Goal: Task Accomplishment & Management: Manage account settings

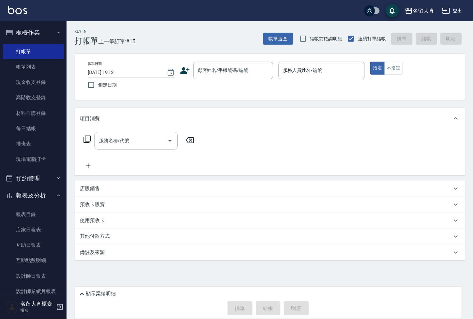
click at [222, 71] on input "顧客姓名/手機號碼/編號" at bounding box center [228, 71] width 64 height 12
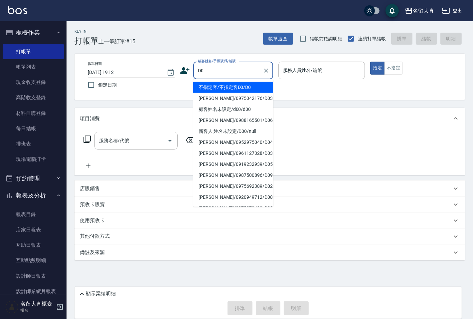
type input "不指定客/不指定客D0/D0"
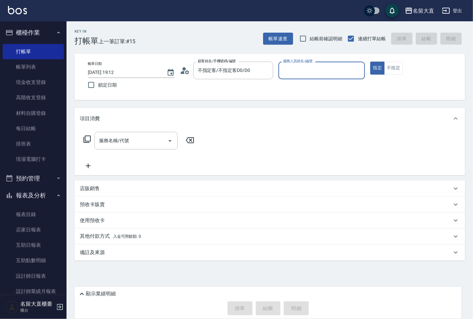
type input "[PERSON_NAME]3"
click at [371, 62] on button "指定" at bounding box center [378, 68] width 14 height 13
type button "true"
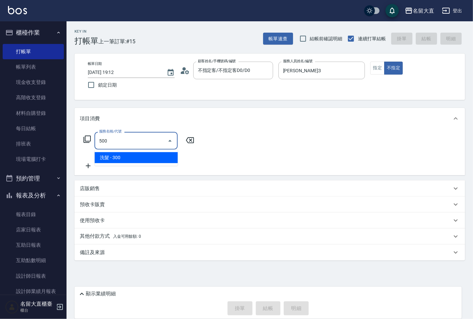
type input "洗髮(500)"
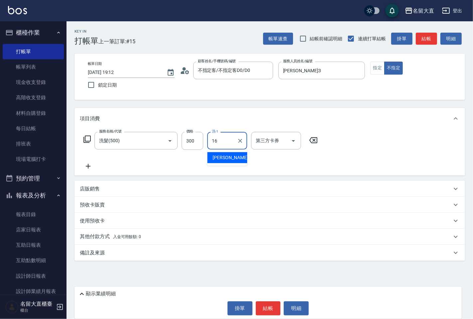
type input "[PERSON_NAME]-16"
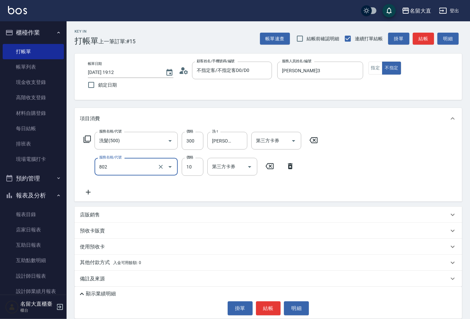
type input "潤絲(802)"
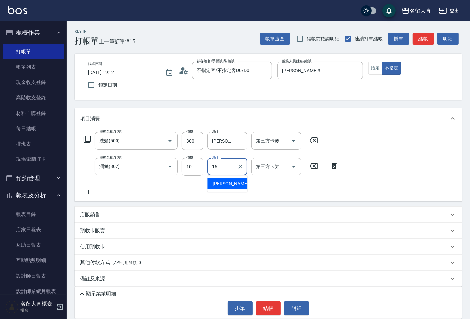
type input "[PERSON_NAME]-16"
click at [428, 34] on button "結帳" at bounding box center [423, 39] width 21 height 12
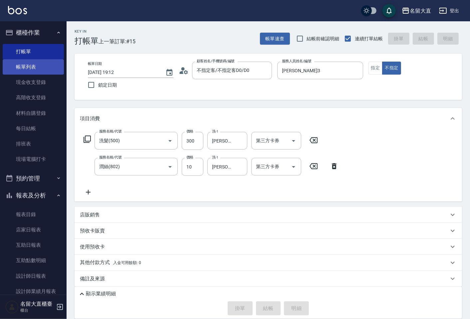
type input "[DATE] 19:57"
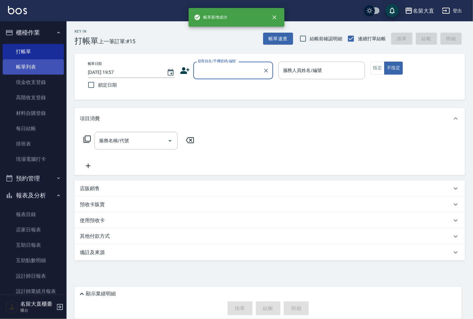
click at [10, 66] on link "帳單列表" at bounding box center [33, 66] width 61 height 15
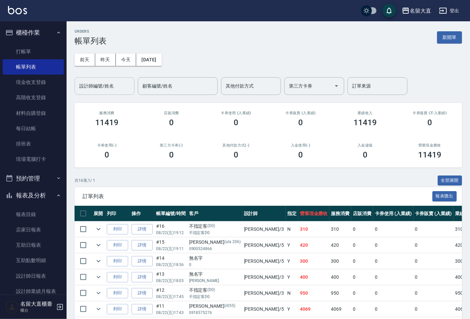
click at [95, 92] on div "設計師編號/姓名" at bounding box center [105, 86] width 60 height 18
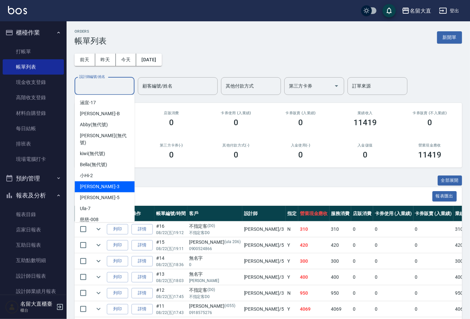
click at [98, 183] on div "[PERSON_NAME]3" at bounding box center [105, 186] width 60 height 11
type input "[PERSON_NAME]3"
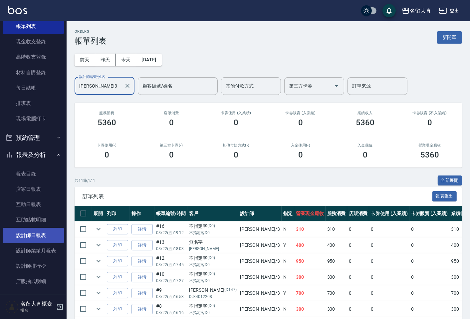
scroll to position [74, 0]
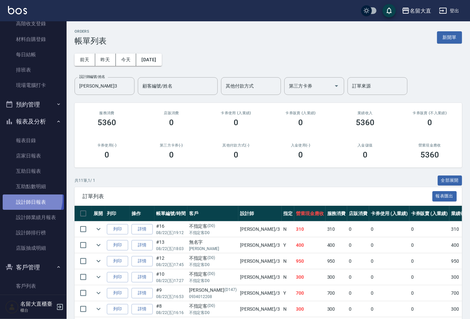
click at [22, 198] on link "設計師日報表" at bounding box center [33, 201] width 61 height 15
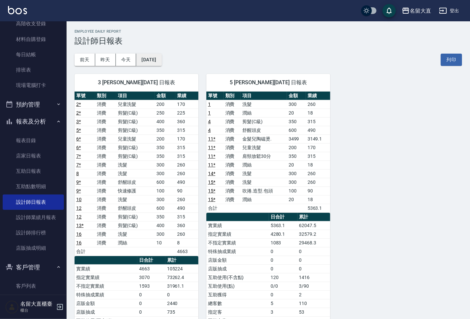
click at [156, 60] on button "[DATE]" at bounding box center [148, 60] width 25 height 12
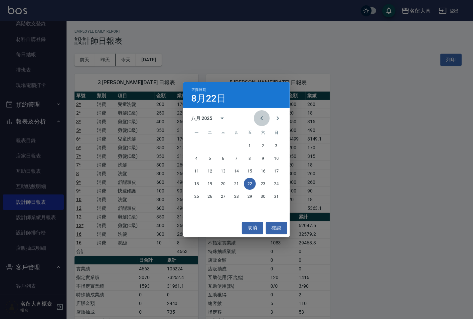
click at [266, 118] on button "Previous month" at bounding box center [262, 118] width 16 height 16
click at [210, 183] on button "22" at bounding box center [210, 184] width 12 height 12
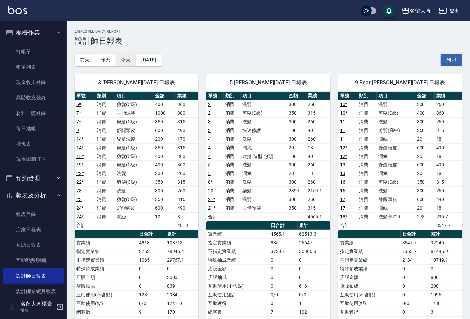
click at [125, 61] on button "今天" at bounding box center [126, 60] width 21 height 12
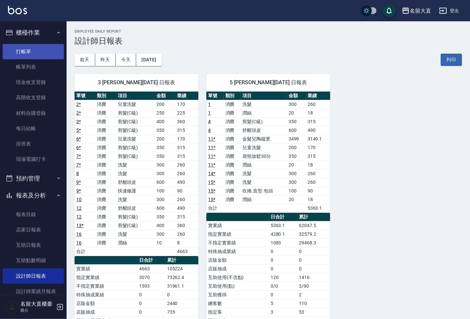
drag, startPoint x: 131, startPoint y: 169, endPoint x: 27, endPoint y: 58, distance: 151.9
click at [29, 47] on link "打帳單" at bounding box center [33, 51] width 61 height 15
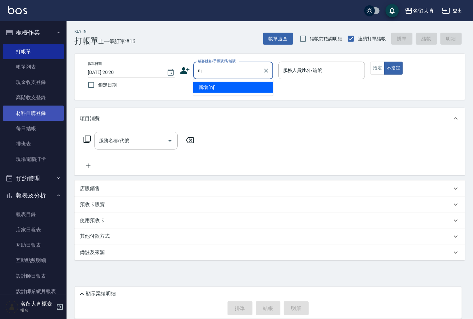
type input "n"
type input "松"
type input "[PERSON_NAME]"
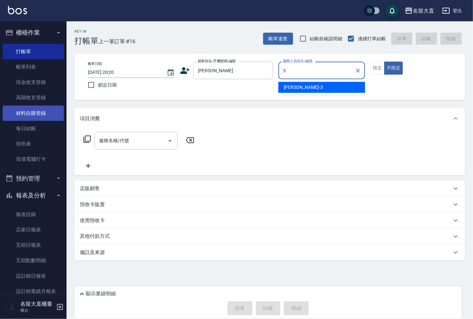
type input "[PERSON_NAME]3"
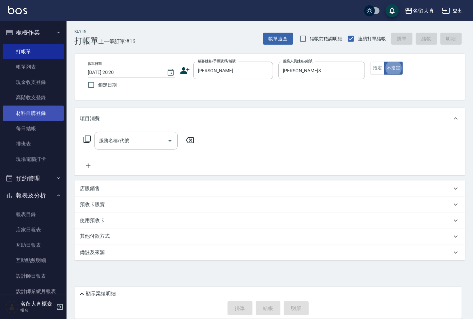
type button "false"
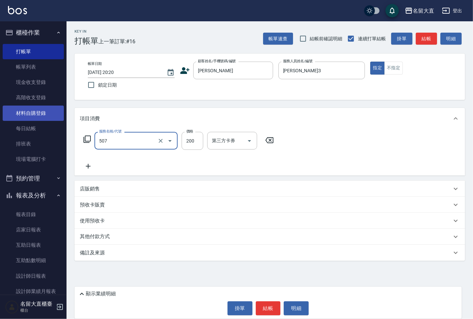
type input "兒童洗髮(507)"
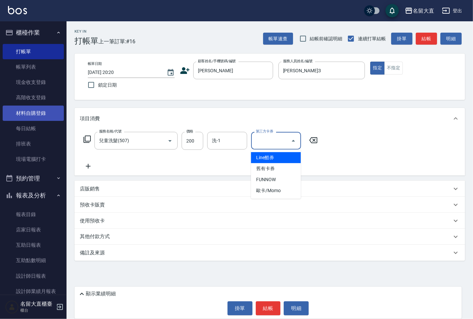
type input "Line酷券"
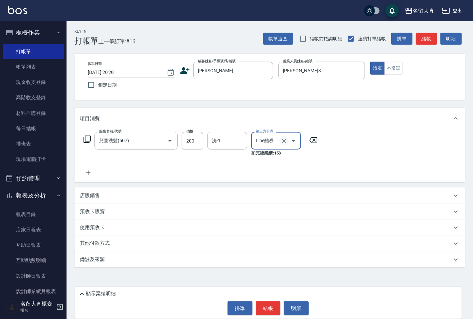
click at [282, 138] on icon "Clear" at bounding box center [284, 140] width 7 height 7
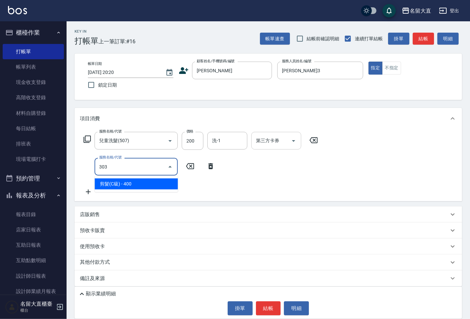
type input "剪髮(C級)(303)"
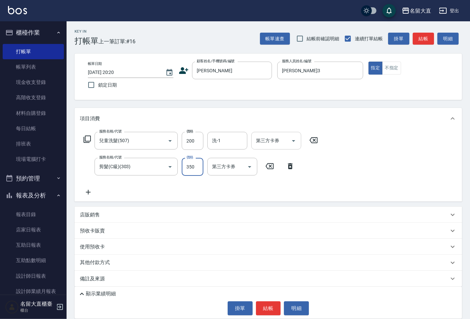
type input "350"
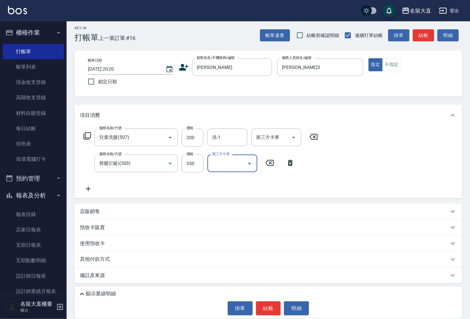
scroll to position [4, 0]
click at [105, 292] on p "顯示業績明細" at bounding box center [101, 293] width 30 height 7
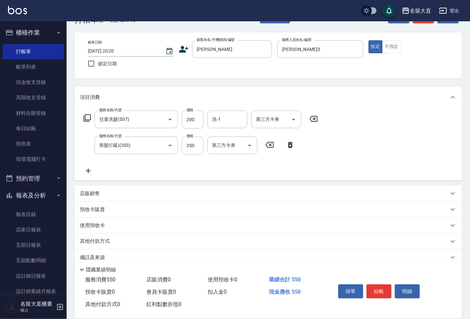
scroll to position [31, 0]
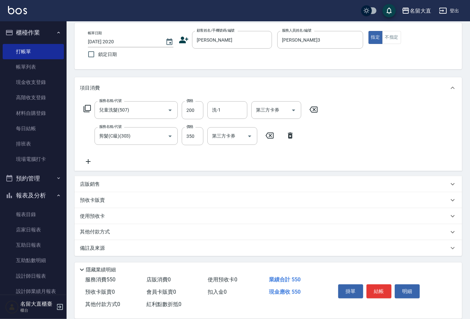
click at [383, 288] on button "結帳" at bounding box center [379, 291] width 25 height 14
type input "[DATE] 20:21"
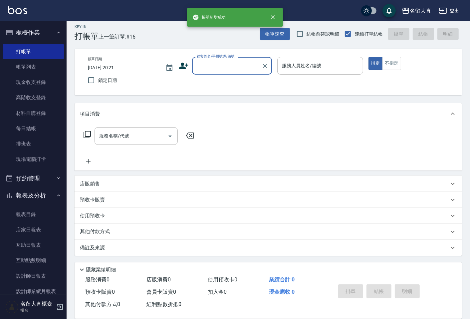
scroll to position [4, 0]
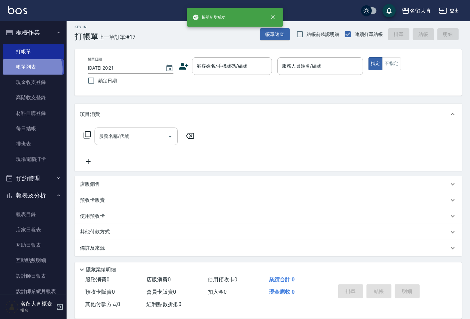
click at [31, 69] on link "帳單列表" at bounding box center [33, 66] width 61 height 15
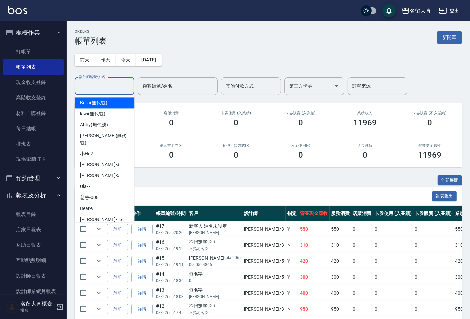
click at [105, 87] on input "設計師編號/姓名" at bounding box center [105, 86] width 54 height 12
click at [86, 162] on div "[PERSON_NAME]3" at bounding box center [105, 164] width 60 height 11
type input "[PERSON_NAME]3"
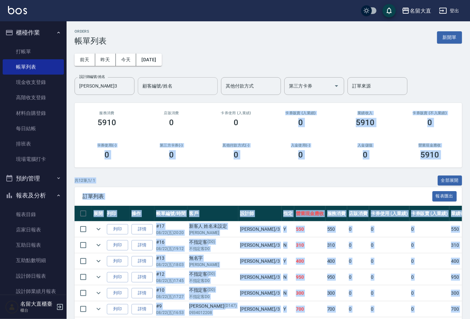
drag, startPoint x: 372, startPoint y: 221, endPoint x: 188, endPoint y: 77, distance: 233.1
click at [225, 101] on div "ORDERS 帳單列表 新開單 [DATE] [DATE] [DATE] [DATE] 設計師編號/姓名 [PERSON_NAME]-3 設計師編號/姓名 顧…" at bounding box center [269, 230] width 404 height 418
click at [52, 155] on link "現場電腦打卡" at bounding box center [33, 158] width 61 height 15
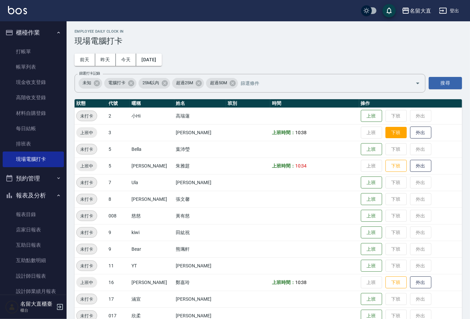
click at [390, 133] on button "下班" at bounding box center [396, 133] width 21 height 12
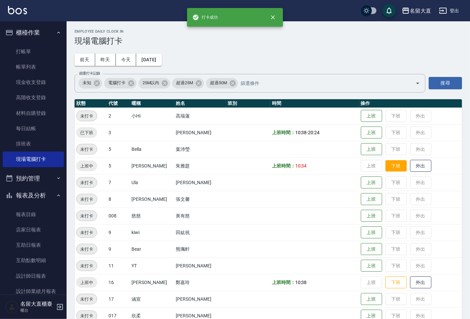
click at [388, 165] on button "下班" at bounding box center [396, 166] width 21 height 12
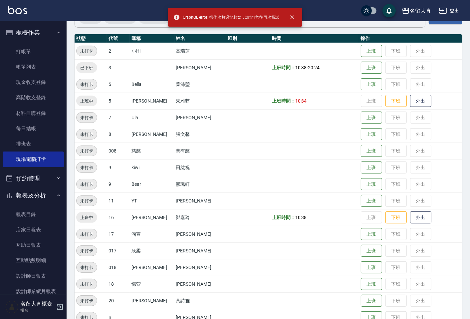
scroll to position [74, 0]
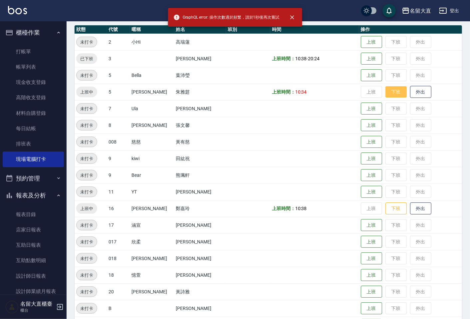
click at [386, 91] on button "下班" at bounding box center [396, 92] width 21 height 12
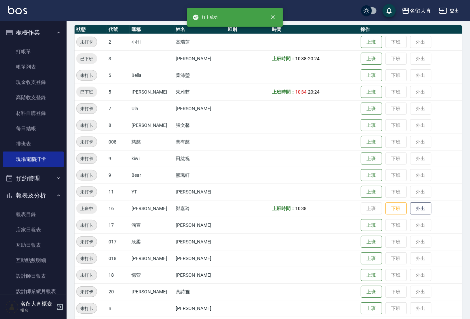
click at [392, 218] on td "上班 下班 外出" at bounding box center [410, 225] width 103 height 17
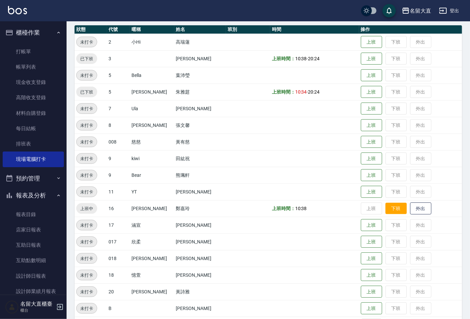
click at [393, 212] on button "下班" at bounding box center [396, 209] width 21 height 12
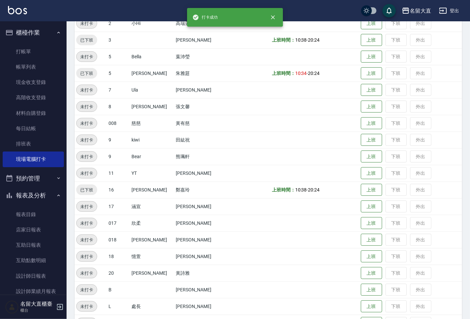
scroll to position [0, 0]
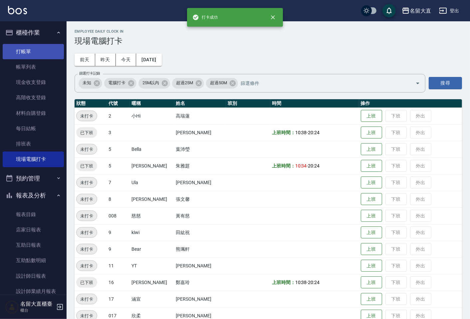
click at [44, 54] on link "打帳單" at bounding box center [33, 51] width 61 height 15
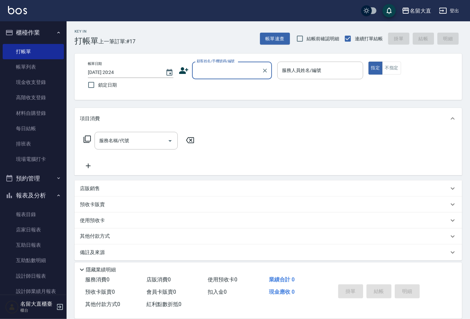
click at [213, 75] on input "顧客姓名/手機號碼/編號" at bounding box center [227, 71] width 64 height 12
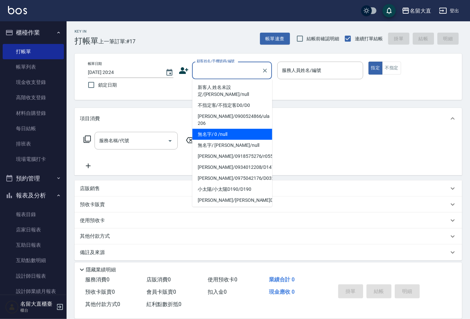
click at [225, 131] on li "無名字/ 0 /null" at bounding box center [232, 134] width 80 height 11
type input "無名字/ 0 /null"
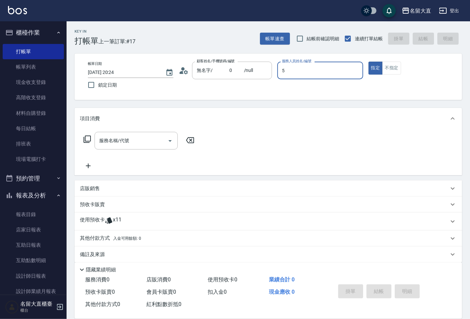
type input "Reese-5"
type button "true"
click at [398, 68] on button "不指定" at bounding box center [391, 68] width 19 height 13
click at [154, 143] on input "服務名稱/代號" at bounding box center [131, 141] width 67 height 12
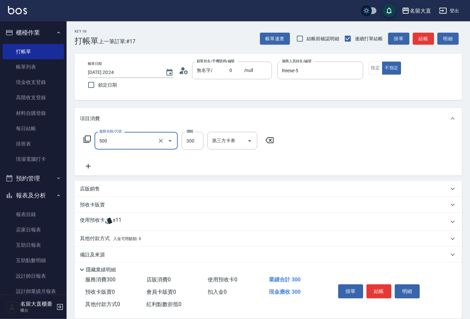
type input "洗髮(500)"
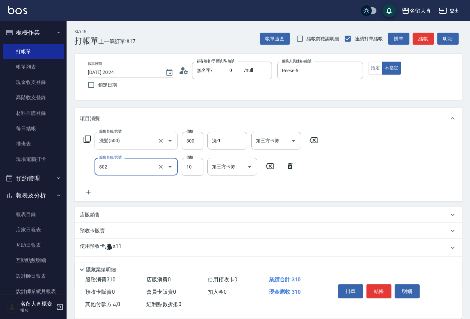
type input "潤絲(802)"
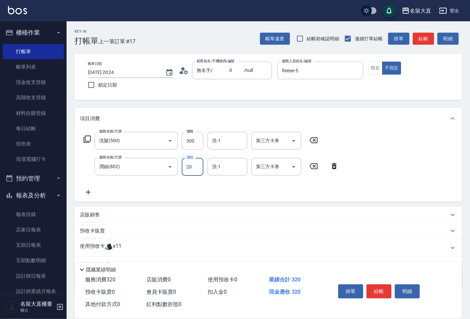
type input "20"
click at [74, 244] on div "Key In 打帳單 上一筆訂單:#17 帳單速查 結帳前確認明細 連續打單結帳 掛單 結帳 明細 帳單日期 [DATE] 20:24 鎖定日期 顧客姓名/手…" at bounding box center [269, 186] width 404 height 331
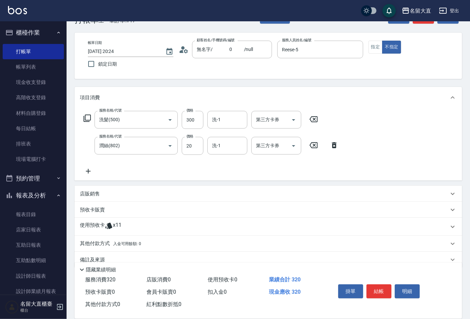
scroll to position [32, 0]
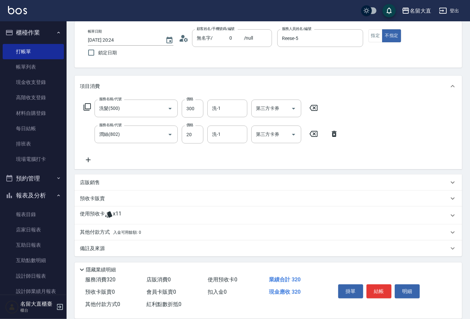
click at [119, 209] on div "使用預收卡 x11" at bounding box center [269, 215] width 388 height 18
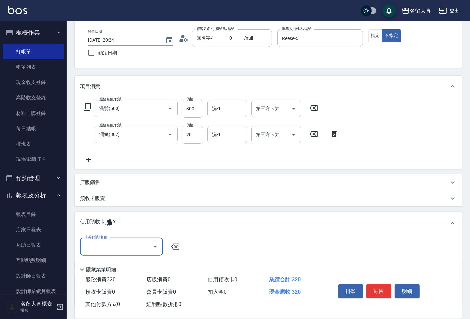
scroll to position [0, 0]
click at [119, 212] on div "使用預收卡 x11 卡券代號/名稱 卡券代號/名稱" at bounding box center [269, 240] width 388 height 57
click at [122, 220] on div "使用預收卡 x11" at bounding box center [264, 223] width 369 height 10
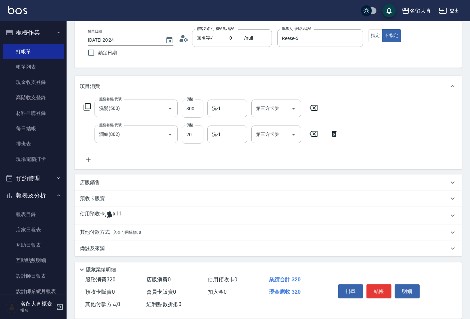
click at [114, 231] on span "入金可用餘額: 0" at bounding box center [127, 232] width 28 height 5
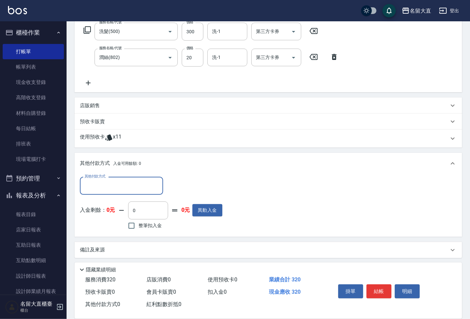
scroll to position [111, 0]
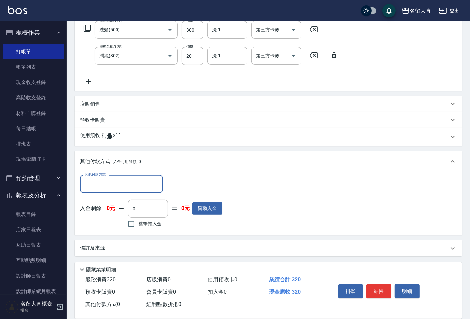
click at [123, 187] on input "其他付款方式" at bounding box center [121, 184] width 77 height 12
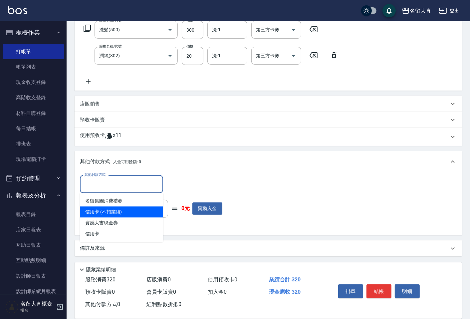
click at [124, 207] on span "信用卡 (不扣業績)" at bounding box center [121, 211] width 83 height 11
type input "信用卡 (不扣業績)"
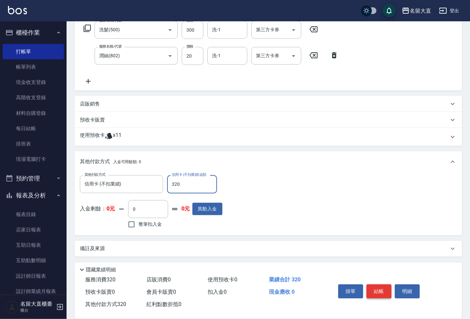
type input "320"
click at [374, 287] on button "結帳" at bounding box center [379, 291] width 25 height 14
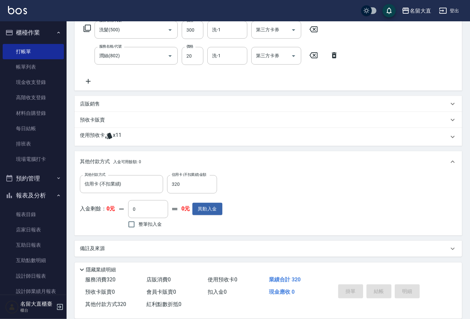
type input "[DATE] 20:25"
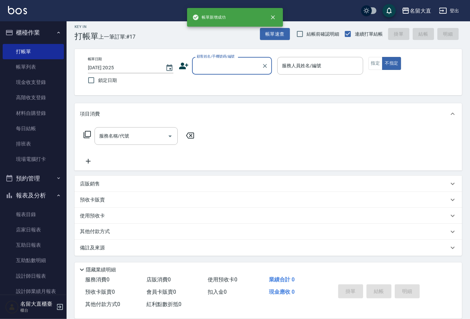
scroll to position [0, 0]
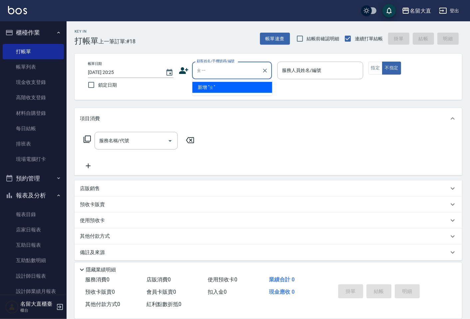
type input "ㄓ"
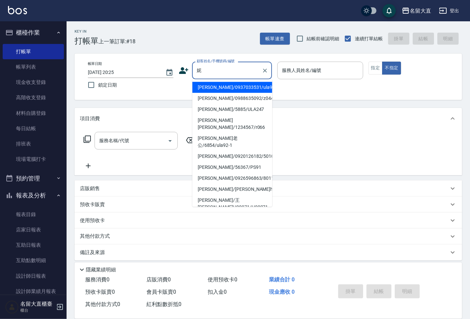
click at [261, 91] on li "[PERSON_NAME]/0937033531/ula92" at bounding box center [232, 87] width 80 height 11
type input "[PERSON_NAME]/0937033531/ula92"
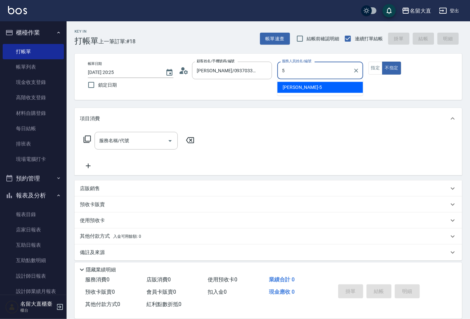
type input "Reese-5"
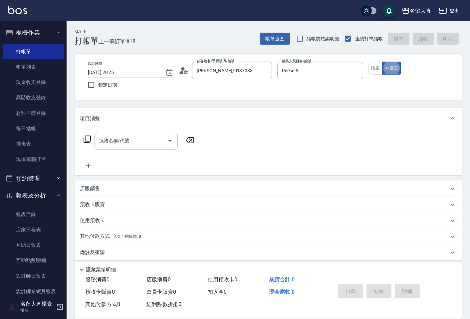
type button "false"
click at [367, 67] on div "帳單日期 [DATE] 20:25 鎖定日期 顧客姓名/手機號碼/編號 [PERSON_NAME]/0937033531/ula92 顧客姓名/手機號碼/編號…" at bounding box center [269, 77] width 372 height 30
click at [369, 71] on button "指定" at bounding box center [376, 68] width 14 height 13
click at [176, 136] on div "服務名稱/代號" at bounding box center [136, 141] width 83 height 18
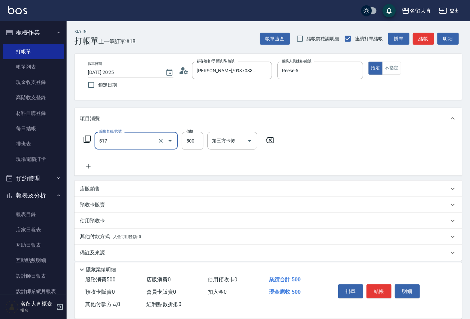
type input "舒醒頭皮(517)"
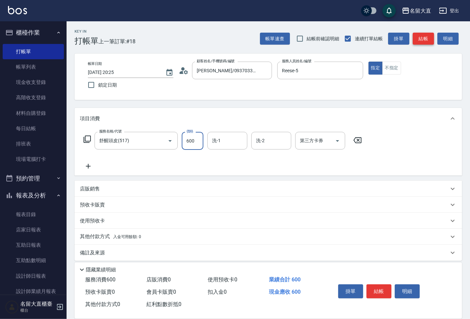
type input "600"
click at [423, 34] on button "結帳" at bounding box center [423, 39] width 21 height 12
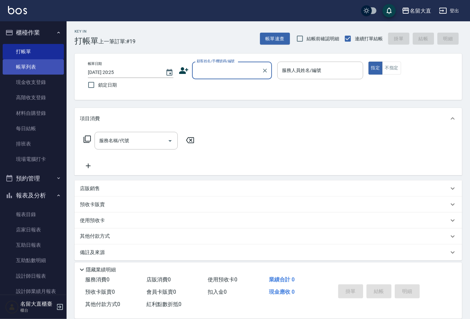
click at [36, 66] on link "帳單列表" at bounding box center [33, 66] width 61 height 15
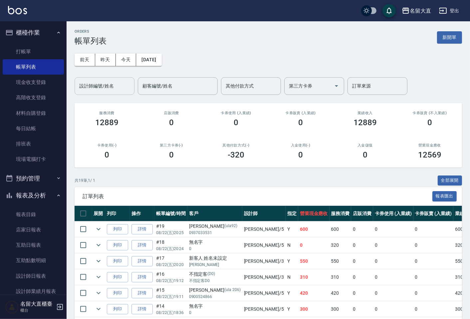
click at [97, 92] on div "設計師編號/姓名" at bounding box center [105, 86] width 60 height 18
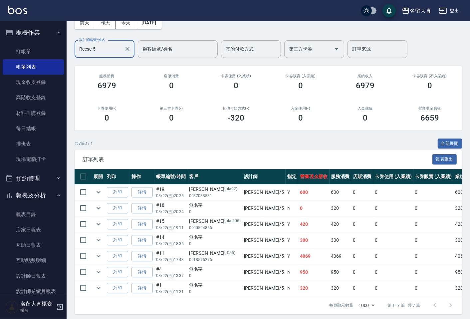
type input "Reese-5"
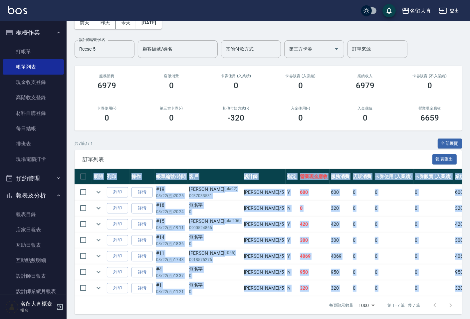
drag, startPoint x: 282, startPoint y: 302, endPoint x: 323, endPoint y: 298, distance: 41.9
click at [323, 298] on div "訂單列表 報表匯出 展開 列印 操作 帳單編號/時間 客戶 設計師 指定 營業現金應收 服務消費 店販消費 卡券使用 (入業績) 卡券販賣 (入業績) 業績收…" at bounding box center [269, 232] width 388 height 164
click at [373, 268] on td "0" at bounding box center [393, 272] width 40 height 16
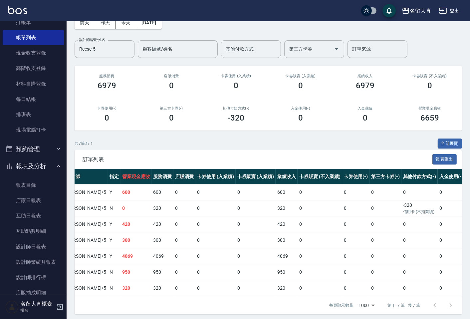
scroll to position [74, 0]
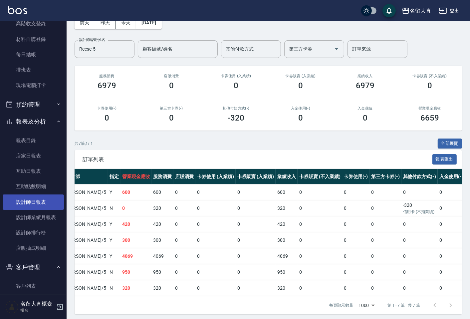
click at [34, 206] on link "設計師日報表" at bounding box center [33, 201] width 61 height 15
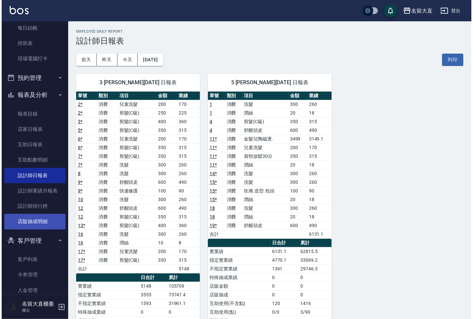
scroll to position [131, 0]
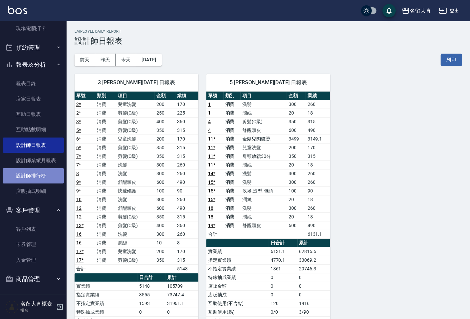
click at [45, 179] on link "設計師排行榜" at bounding box center [33, 175] width 61 height 15
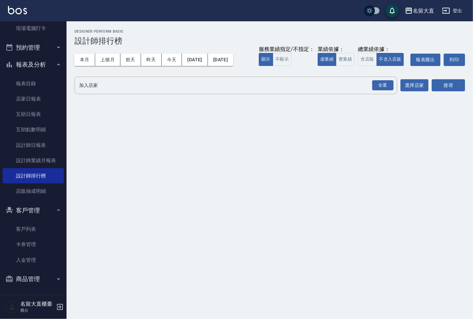
click at [357, 61] on div "服務業績指定/不指定： 顯示 不顯示 業績依據： 虛業績 實業績 總業績依據： 含店販 不含入店販 報表匯出 列印" at bounding box center [362, 60] width 206 height 12
drag, startPoint x: 350, startPoint y: 64, endPoint x: 347, endPoint y: 68, distance: 5.0
click at [350, 64] on button "實業績" at bounding box center [345, 59] width 19 height 13
click at [335, 91] on div "全選 加入店家" at bounding box center [236, 86] width 323 height 18
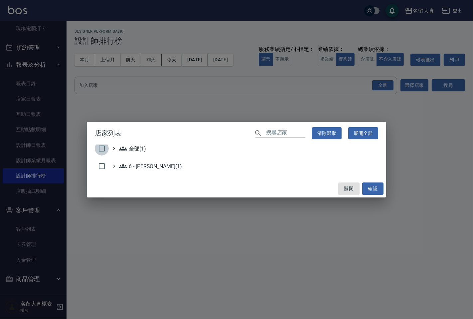
click at [98, 149] on input "checkbox" at bounding box center [102, 148] width 14 height 14
checkbox input "true"
click at [372, 189] on button "確認" at bounding box center [373, 188] width 21 height 12
checkbox input "false"
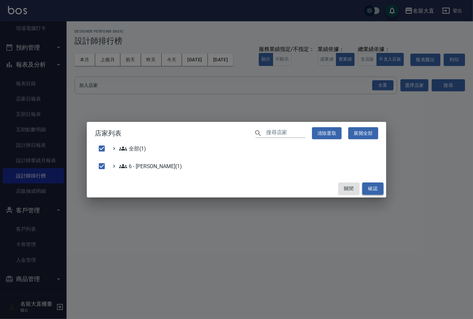
checkbox input "false"
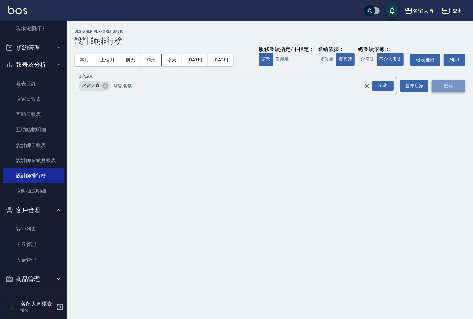
click at [451, 85] on button "搜尋" at bounding box center [448, 86] width 33 height 12
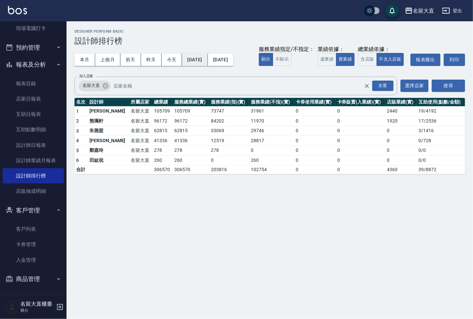
click at [208, 62] on button "[DATE]" at bounding box center [195, 60] width 26 height 12
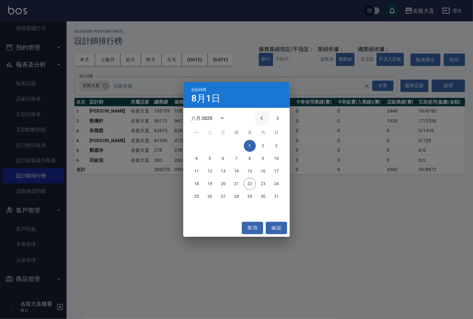
click at [261, 121] on icon "Previous month" at bounding box center [262, 118] width 8 height 8
click at [209, 145] on button "1" at bounding box center [210, 146] width 12 height 12
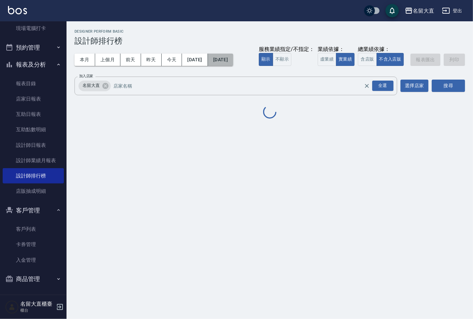
click at [233, 62] on button "[DATE]" at bounding box center [220, 60] width 25 height 12
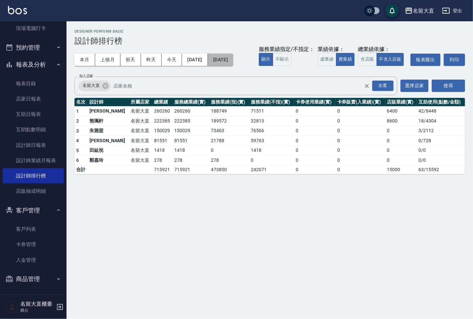
click at [233, 62] on button "[DATE]" at bounding box center [220, 60] width 25 height 12
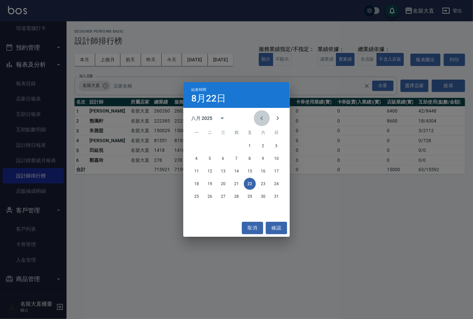
click at [259, 117] on icon "Previous month" at bounding box center [262, 118] width 8 height 8
click at [210, 184] on button "22" at bounding box center [210, 184] width 12 height 12
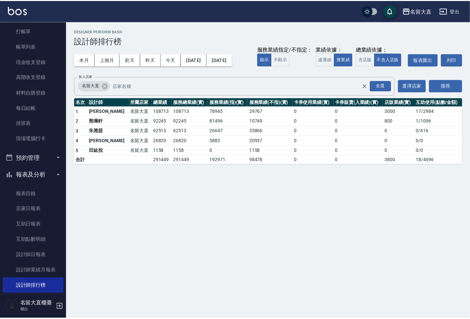
scroll to position [20, 0]
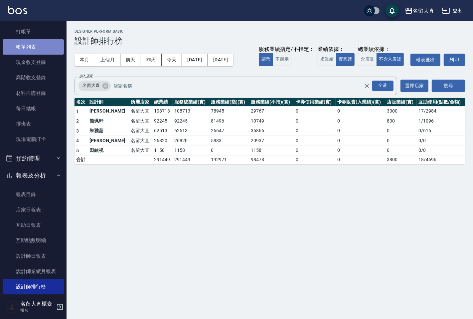
click at [39, 40] on link "帳單列表" at bounding box center [33, 46] width 61 height 15
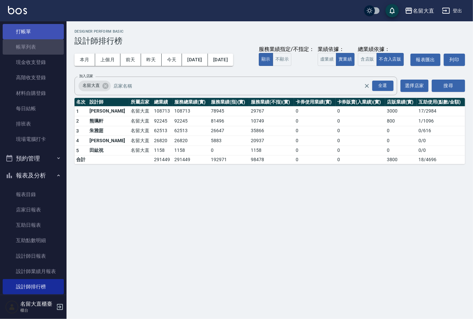
click at [41, 38] on link "打帳單" at bounding box center [33, 31] width 61 height 15
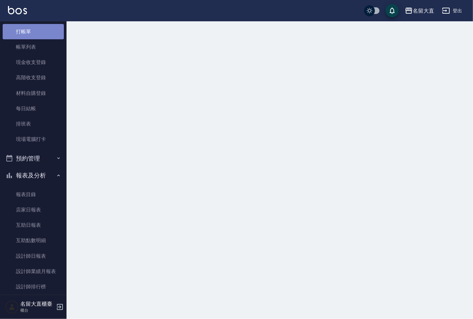
click at [47, 28] on link "打帳單" at bounding box center [33, 31] width 61 height 15
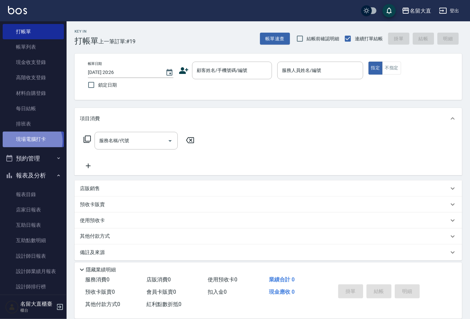
click at [32, 141] on link "現場電腦打卡" at bounding box center [33, 139] width 61 height 15
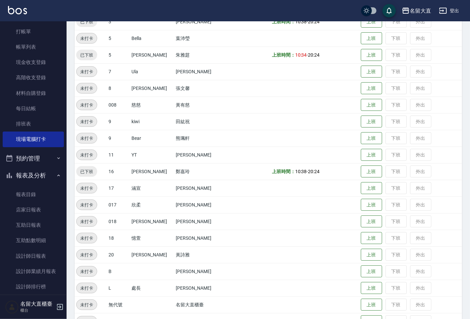
scroll to position [74, 0]
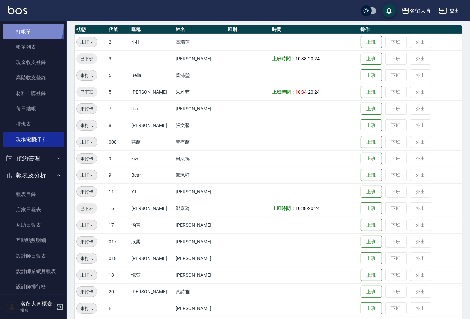
click at [24, 25] on link "打帳單" at bounding box center [33, 31] width 61 height 15
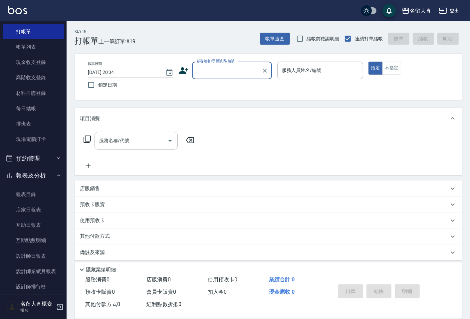
click at [219, 77] on div "顧客姓名/手機號碼/編號" at bounding box center [232, 71] width 80 height 18
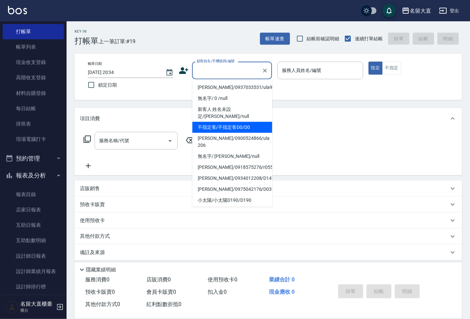
click at [222, 122] on li "不指定客/不指定客D0/D0" at bounding box center [232, 127] width 80 height 11
type input "不指定客/不指定客D0/D0"
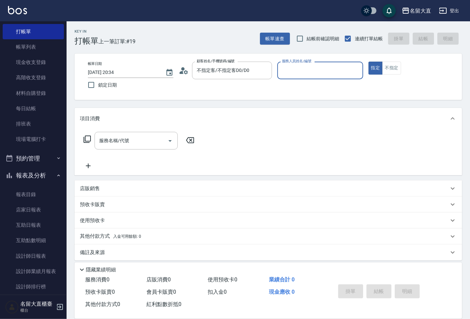
type input "[PERSON_NAME]3"
click at [369, 62] on button "指定" at bounding box center [376, 68] width 14 height 13
type button "true"
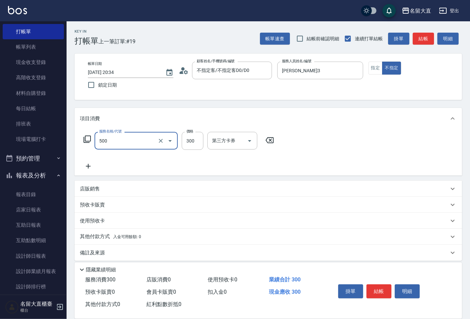
type input "洗髮(500)"
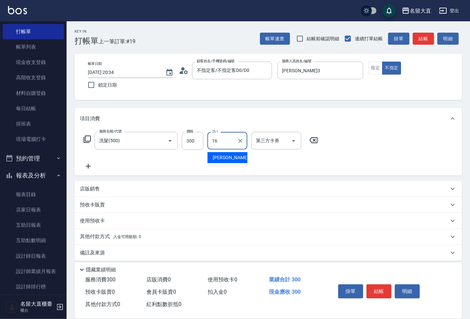
type input "[PERSON_NAME]-16"
click at [377, 289] on button "結帳" at bounding box center [379, 291] width 25 height 14
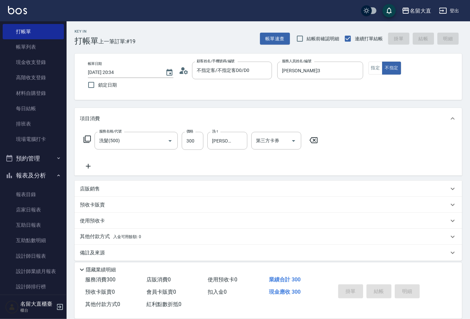
type input "[DATE] 20:35"
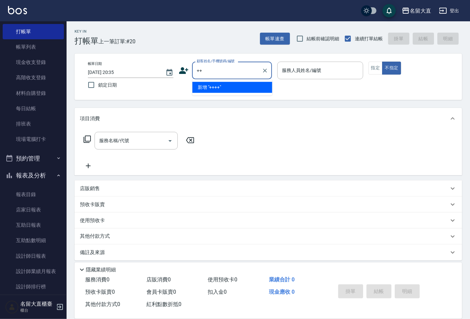
type input "+"
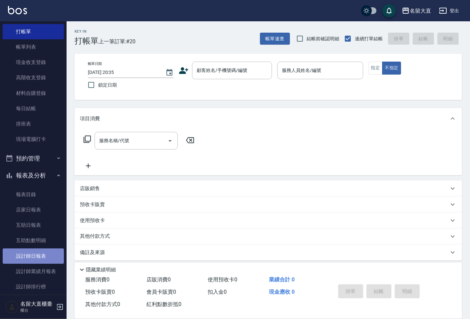
click at [52, 258] on link "設計師日報表" at bounding box center [33, 255] width 61 height 15
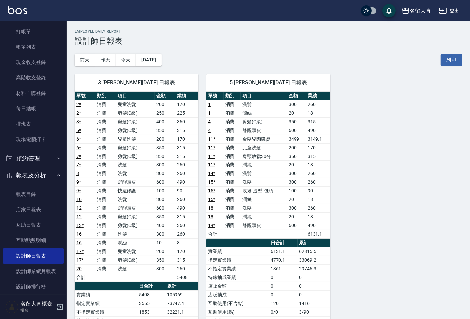
click at [79, 241] on link "16" at bounding box center [78, 242] width 5 height 5
click at [37, 108] on link "每日結帳" at bounding box center [33, 108] width 61 height 15
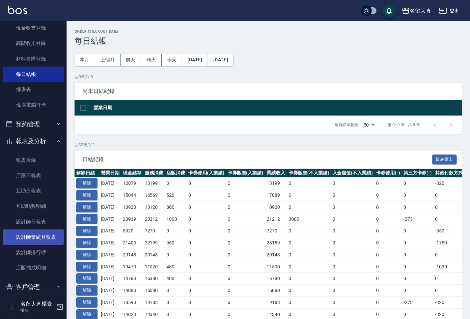
scroll to position [94, 0]
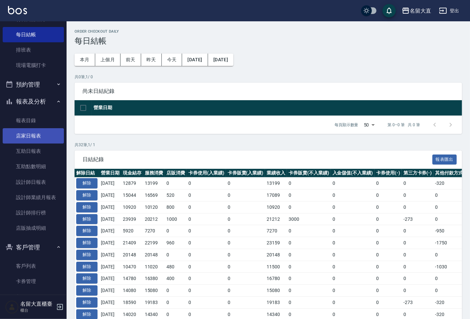
click at [26, 135] on link "店家日報表" at bounding box center [33, 135] width 61 height 15
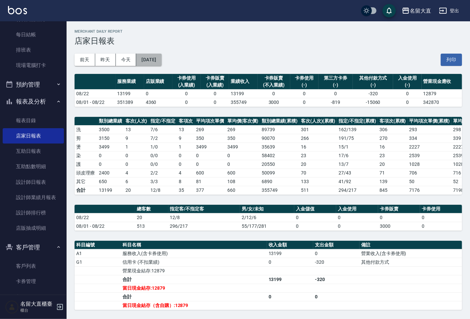
click at [161, 61] on button "[DATE]" at bounding box center [148, 60] width 25 height 12
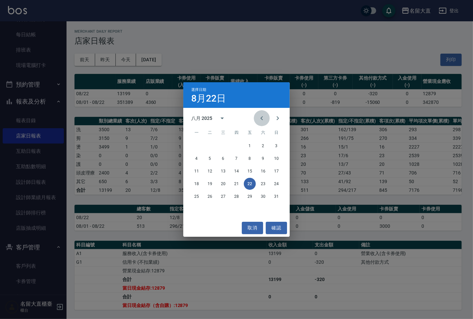
click at [263, 119] on icon "Previous month" at bounding box center [262, 118] width 8 height 8
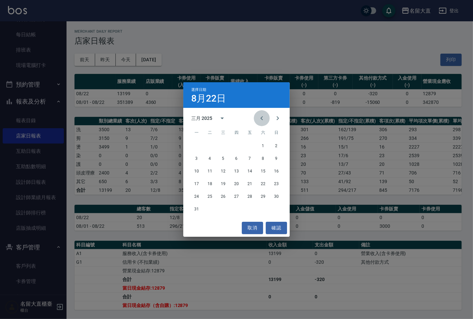
click at [263, 119] on icon "Previous month" at bounding box center [262, 118] width 8 height 8
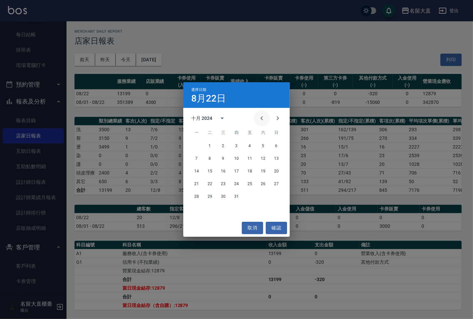
click at [263, 119] on icon "Previous month" at bounding box center [262, 118] width 8 height 8
click at [237, 184] on button "22" at bounding box center [237, 184] width 12 height 12
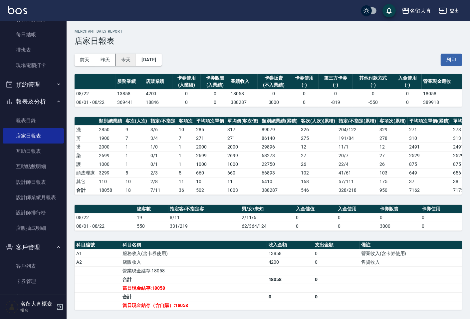
click at [134, 56] on button "今天" at bounding box center [126, 60] width 21 height 12
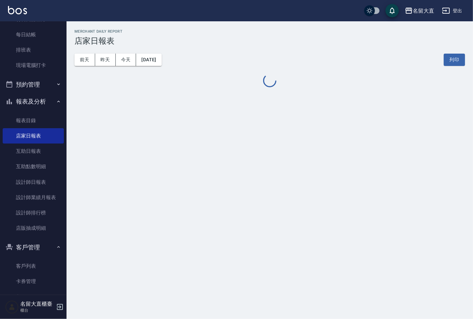
click at [161, 58] on button "[DATE]" at bounding box center [148, 60] width 25 height 12
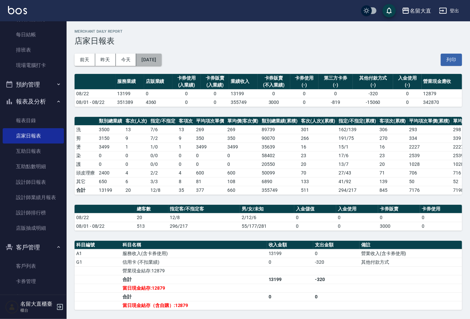
click at [147, 61] on button "[DATE]" at bounding box center [148, 60] width 25 height 12
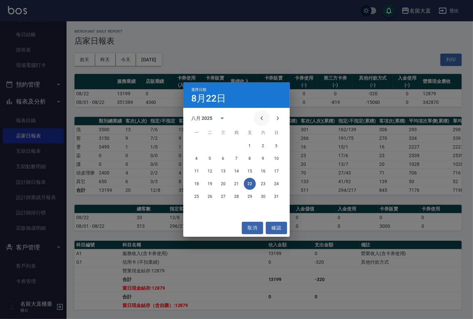
click at [262, 119] on icon "Previous month" at bounding box center [262, 118] width 8 height 8
click at [211, 184] on button "22" at bounding box center [210, 184] width 12 height 12
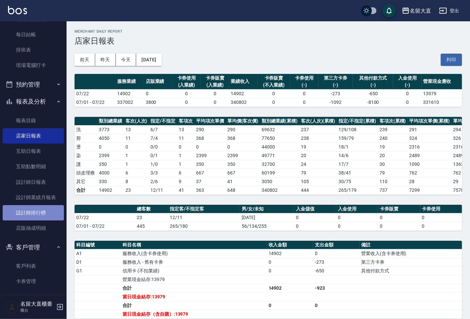
click at [41, 212] on link "設計師排行榜" at bounding box center [33, 212] width 61 height 15
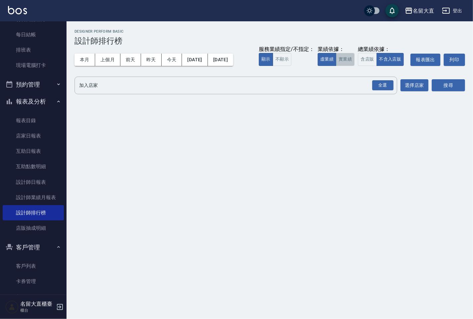
click at [340, 61] on button "實業績" at bounding box center [345, 59] width 19 height 13
click at [379, 85] on div "全選" at bounding box center [383, 85] width 21 height 10
click at [444, 87] on button "搜尋" at bounding box center [448, 86] width 33 height 12
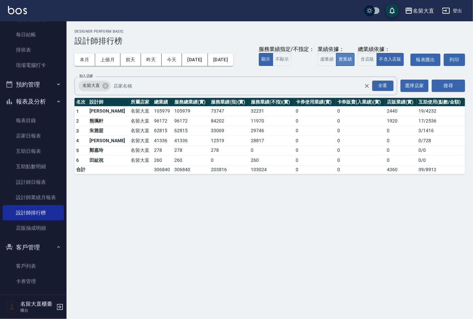
click at [346, 61] on button "實業績" at bounding box center [345, 59] width 19 height 13
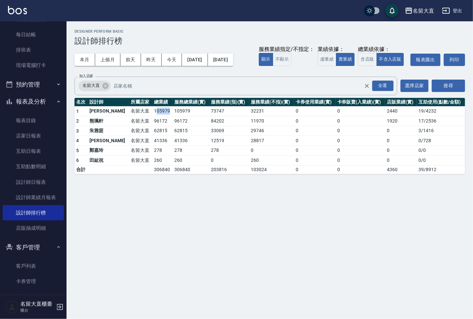
drag, startPoint x: 136, startPoint y: 110, endPoint x: 151, endPoint y: 113, distance: 16.0
click at [152, 113] on td "105979" at bounding box center [162, 111] width 20 height 10
click at [461, 11] on button "登出" at bounding box center [453, 11] width 26 height 12
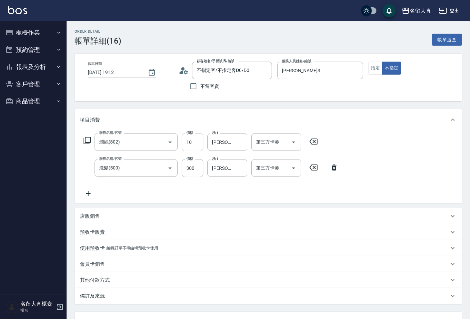
click at [195, 144] on input "10" at bounding box center [193, 142] width 22 height 18
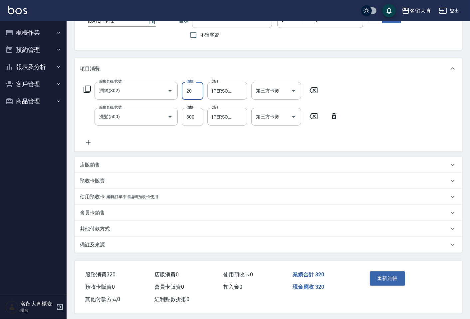
scroll to position [56, 0]
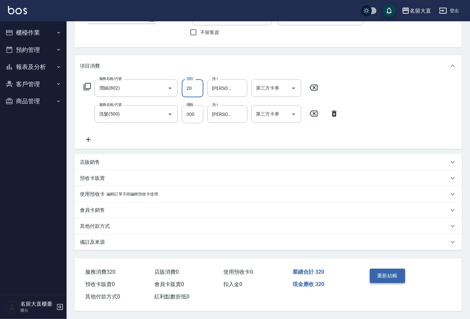
type input "20"
click at [376, 271] on button "重新結帳" at bounding box center [387, 276] width 35 height 14
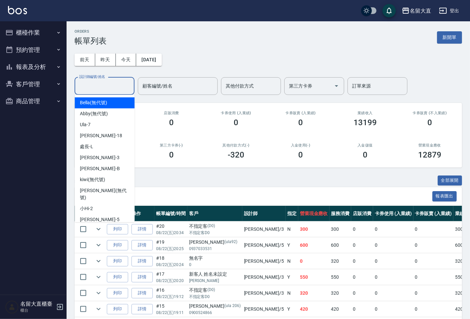
click at [94, 82] on input "設計師編號/姓名" at bounding box center [105, 86] width 54 height 12
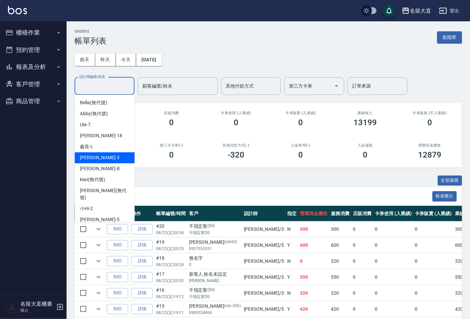
click at [109, 155] on div "郭忠翰 -3" at bounding box center [105, 157] width 60 height 11
type input "郭忠翰-3"
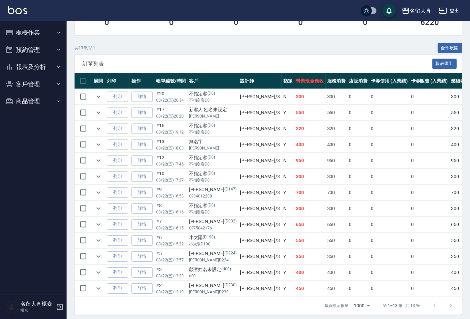
scroll to position [142, 0]
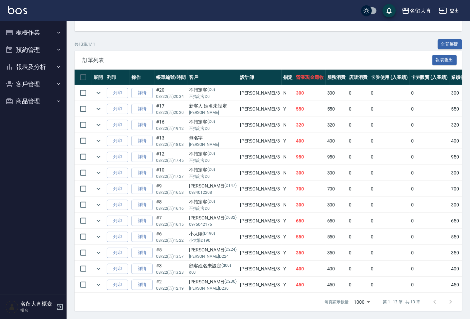
click at [31, 65] on button "報表及分析" at bounding box center [33, 66] width 61 height 17
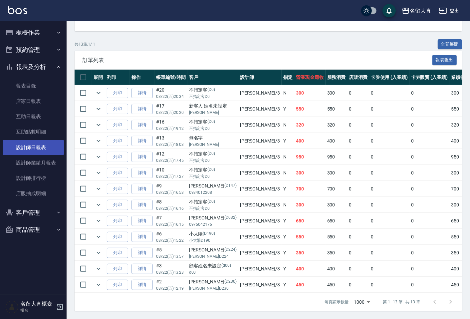
click at [34, 141] on link "設計師日報表" at bounding box center [33, 147] width 61 height 15
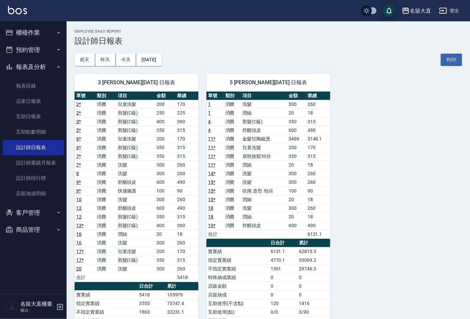
click at [161, 66] on div "3 郭忠翰 08/22/2025 日報表 單號 類別 項目 金額 業績 2 * 消費 兒童洗髮 200 170 2 * 消費 剪髮(C級) 250 225 3…" at bounding box center [133, 243] width 132 height 354
click at [161, 59] on button "[DATE]" at bounding box center [148, 60] width 25 height 12
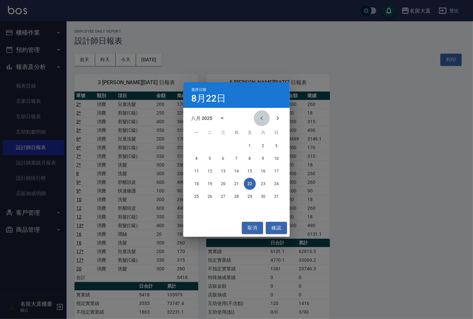
click at [261, 120] on icon "Previous month" at bounding box center [262, 118] width 8 height 8
click at [211, 182] on button "22" at bounding box center [210, 184] width 12 height 12
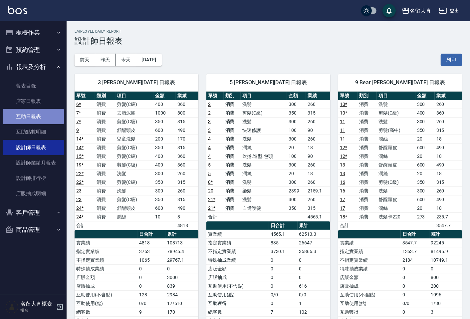
click at [21, 112] on link "互助日報表" at bounding box center [33, 116] width 61 height 15
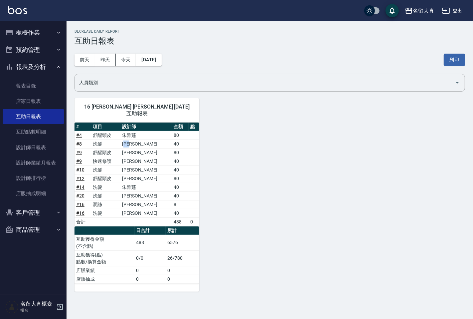
drag, startPoint x: 141, startPoint y: 134, endPoint x: 153, endPoint y: 134, distance: 12.3
click at [153, 139] on td "[PERSON_NAME]" at bounding box center [147, 143] width 52 height 9
drag, startPoint x: 142, startPoint y: 146, endPoint x: 149, endPoint y: 145, distance: 7.2
click at [149, 148] on td "[PERSON_NAME]" at bounding box center [147, 152] width 52 height 9
drag, startPoint x: 140, startPoint y: 155, endPoint x: 151, endPoint y: 155, distance: 10.7
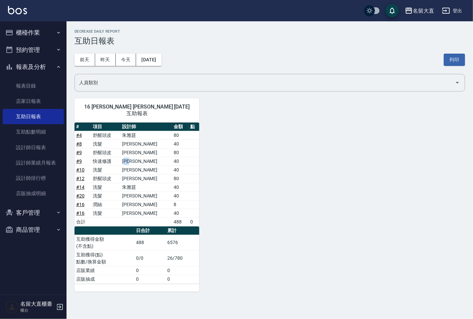
click at [151, 157] on td "[PERSON_NAME]" at bounding box center [147, 161] width 52 height 9
drag, startPoint x: 140, startPoint y: 162, endPoint x: 151, endPoint y: 162, distance: 10.3
click at [151, 165] on td "[PERSON_NAME]" at bounding box center [147, 169] width 52 height 9
drag, startPoint x: 141, startPoint y: 173, endPoint x: 150, endPoint y: 174, distance: 8.4
click at [150, 174] on td "[PERSON_NAME]" at bounding box center [147, 178] width 52 height 9
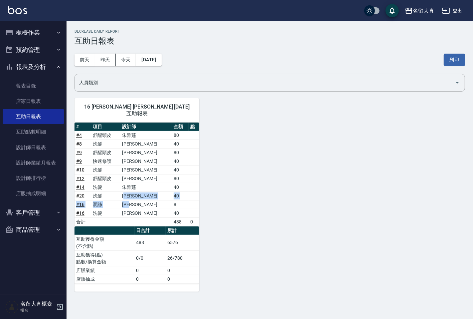
drag, startPoint x: 139, startPoint y: 189, endPoint x: 154, endPoint y: 193, distance: 15.9
click at [154, 193] on tbody "# 4 舒醒頭皮 朱雅莛 80 # 8 洗髮 郭忠翰 40 # 9 舒醒頭皮 郭忠翰 80 # 9 快速修護 郭忠翰 40 # 10 洗髮 郭忠翰 40 # …" at bounding box center [137, 178] width 125 height 95
click at [38, 152] on link "設計師日報表" at bounding box center [33, 147] width 61 height 15
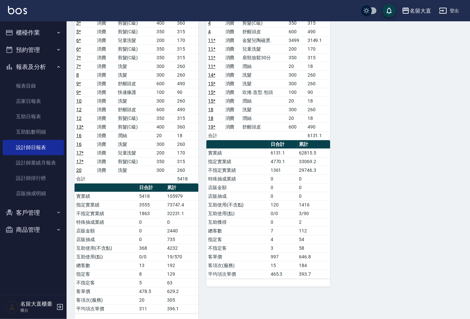
scroll to position [110, 0]
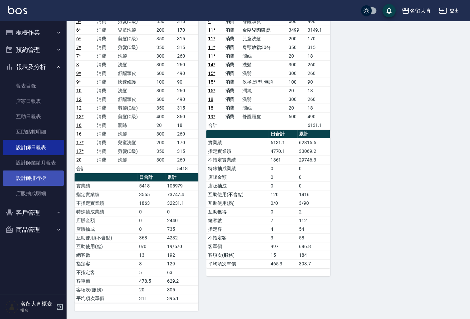
click at [42, 179] on link "設計師排行榜" at bounding box center [33, 177] width 61 height 15
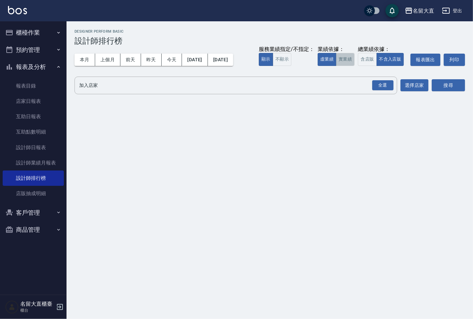
click at [351, 59] on button "實業績" at bounding box center [345, 59] width 19 height 13
click at [390, 81] on div "全選" at bounding box center [383, 85] width 21 height 10
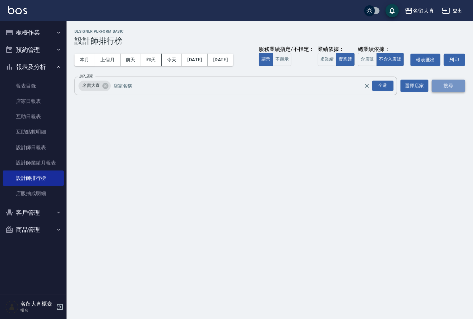
click at [448, 85] on button "搜尋" at bounding box center [448, 86] width 33 height 12
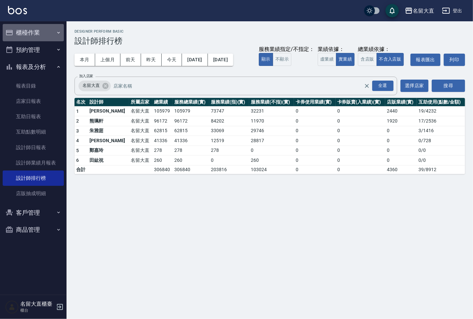
click at [35, 31] on button "櫃檯作業" at bounding box center [33, 32] width 61 height 17
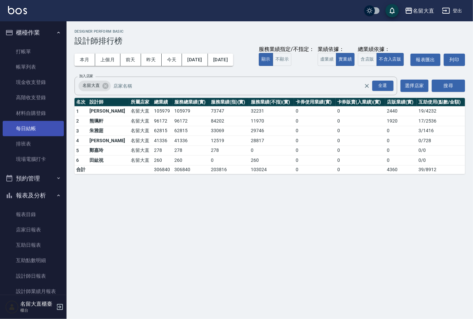
click at [29, 131] on link "每日結帳" at bounding box center [33, 128] width 61 height 15
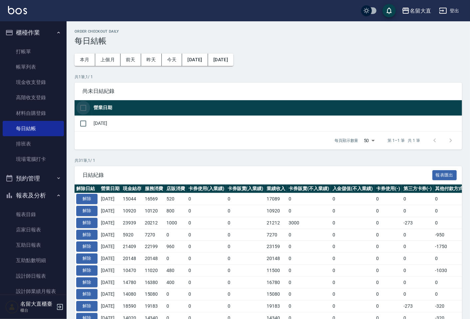
click at [84, 109] on input "checkbox" at bounding box center [83, 108] width 14 height 14
checkbox input "true"
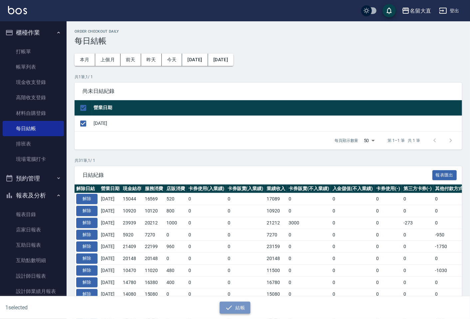
click at [234, 311] on button "結帳" at bounding box center [235, 308] width 31 height 12
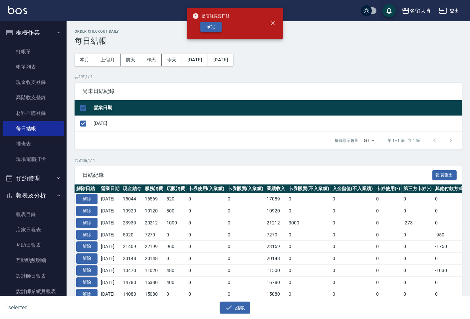
click at [214, 27] on button "確定" at bounding box center [210, 27] width 21 height 10
checkbox input "false"
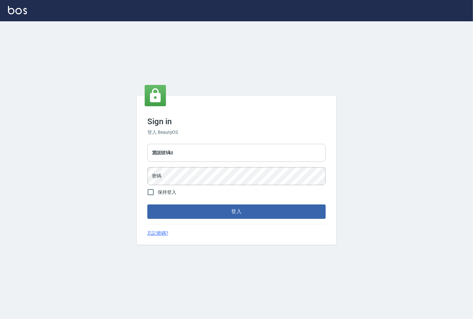
click at [182, 154] on input "25331148" at bounding box center [236, 153] width 178 height 18
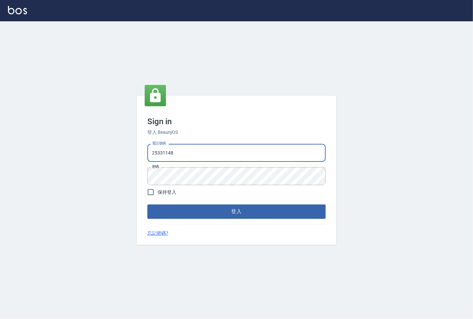
click at [182, 154] on input "25331148" at bounding box center [236, 153] width 178 height 18
type input "0983983823"
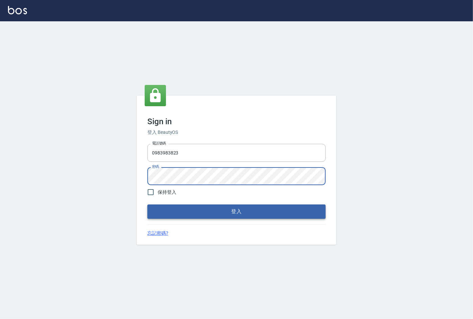
click at [269, 216] on button "登入" at bounding box center [236, 211] width 178 height 14
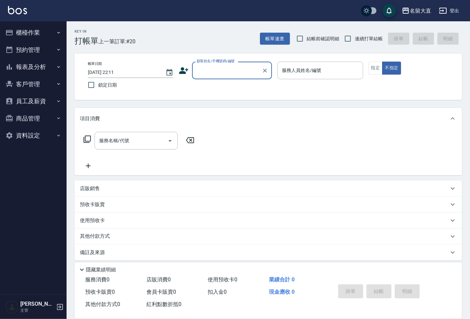
click at [30, 66] on button "報表及分析" at bounding box center [33, 66] width 61 height 17
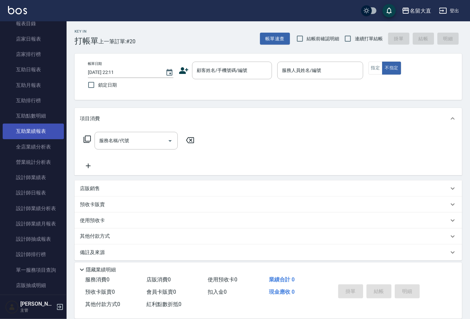
scroll to position [74, 0]
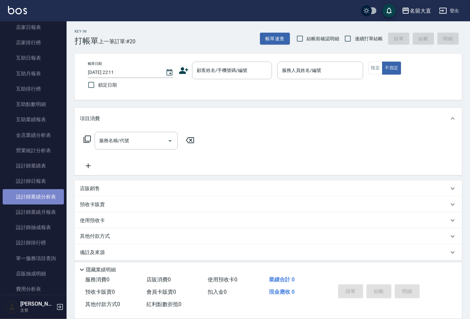
click at [42, 196] on link "設計師業績分析表" at bounding box center [33, 196] width 61 height 15
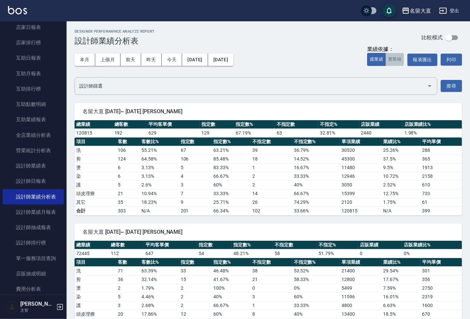
click at [398, 59] on button "實業績" at bounding box center [395, 59] width 19 height 13
click at [394, 57] on button "實業績" at bounding box center [395, 59] width 19 height 13
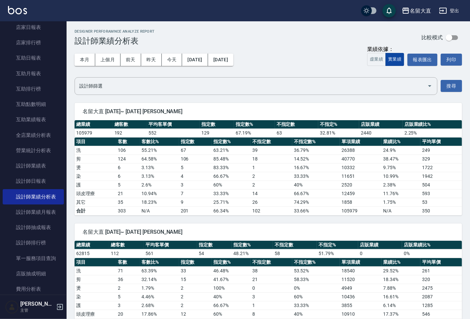
click at [394, 57] on button "實業績" at bounding box center [395, 59] width 19 height 13
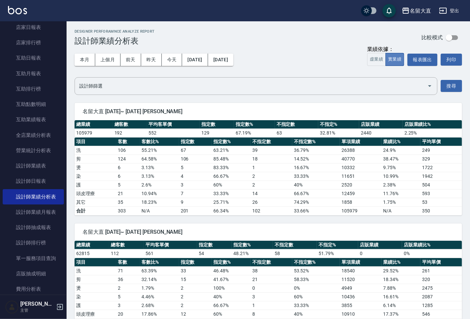
click at [394, 57] on button "實業績" at bounding box center [395, 59] width 19 height 13
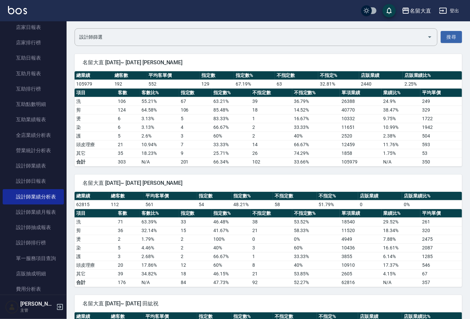
scroll to position [37, 0]
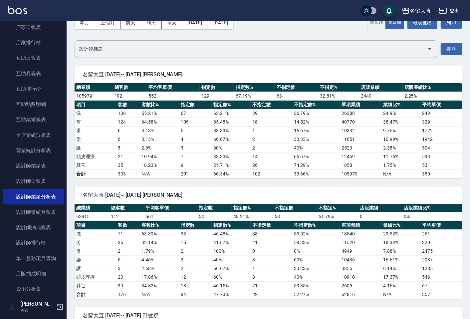
click at [208, 67] on div "名留大直 2025/08/01~ 2025/08/22 郭忠翰" at bounding box center [269, 74] width 388 height 17
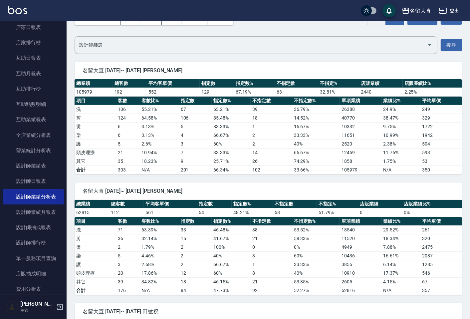
scroll to position [0, 0]
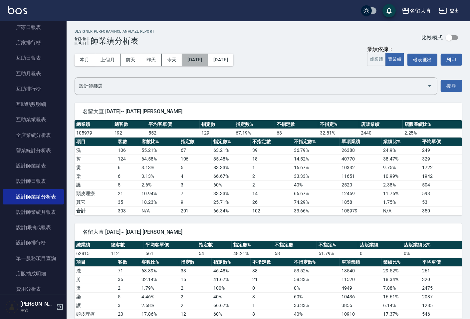
click at [208, 60] on button "[DATE]" at bounding box center [195, 60] width 26 height 12
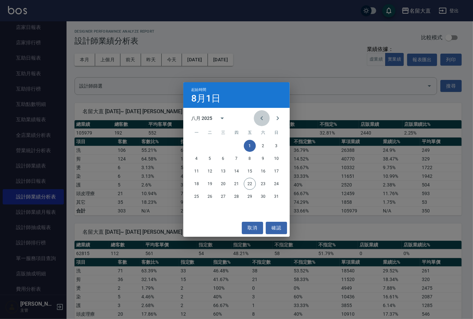
click at [264, 118] on icon "Previous month" at bounding box center [262, 118] width 8 height 8
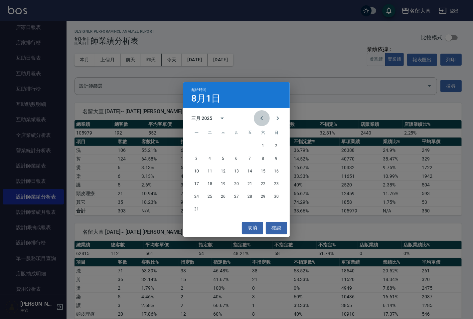
click at [264, 118] on icon "Previous month" at bounding box center [262, 118] width 8 height 8
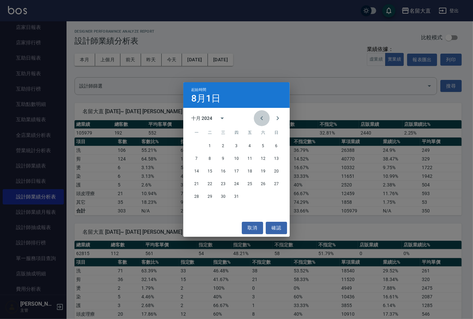
click at [264, 118] on icon "Previous month" at bounding box center [262, 118] width 8 height 8
click at [237, 145] on button "1" at bounding box center [237, 146] width 12 height 12
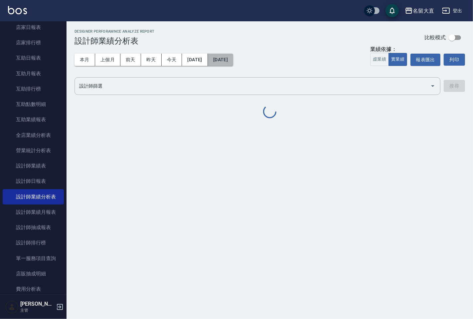
click at [233, 62] on button "[DATE]" at bounding box center [220, 60] width 25 height 12
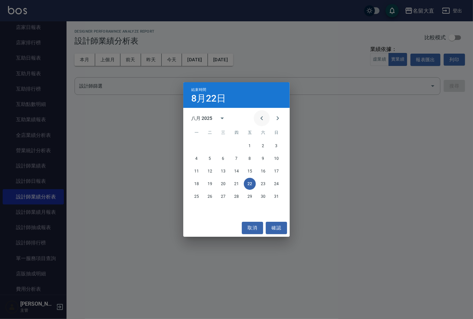
click at [261, 119] on icon "Previous month" at bounding box center [262, 118] width 8 height 8
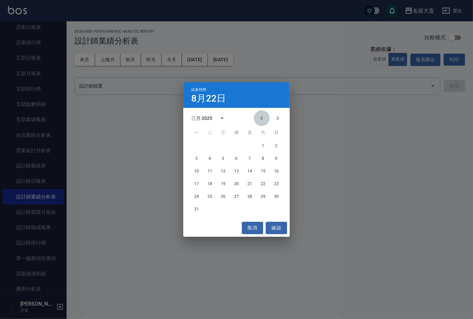
click at [261, 119] on icon "Previous month" at bounding box center [262, 118] width 8 height 8
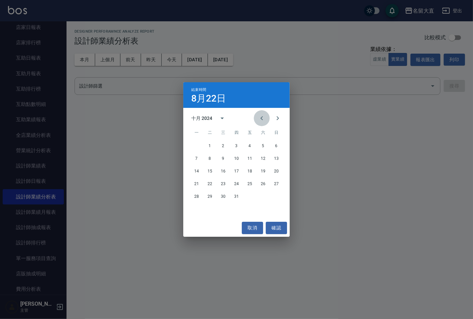
click at [261, 119] on icon "Previous month" at bounding box center [262, 118] width 8 height 8
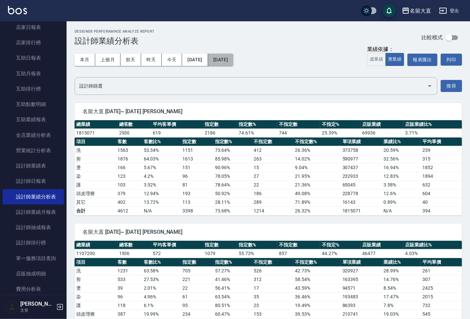
click at [233, 61] on button "[DATE]" at bounding box center [220, 60] width 25 height 12
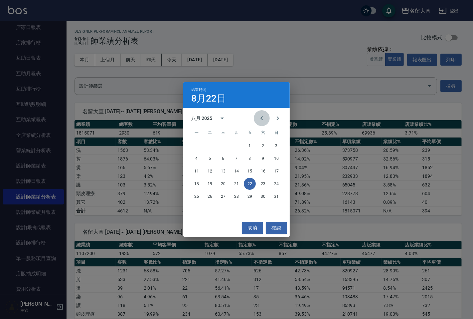
click at [261, 118] on icon "Previous month" at bounding box center [262, 118] width 8 height 8
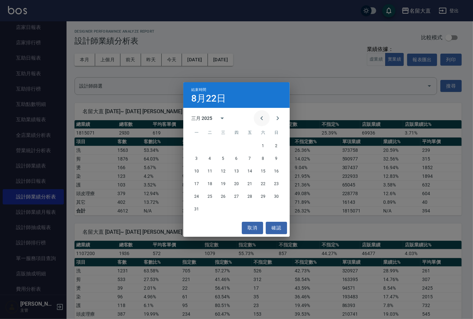
click at [261, 118] on icon "Previous month" at bounding box center [262, 118] width 8 height 8
click at [261, 117] on icon "Previous month" at bounding box center [262, 118] width 8 height 8
click at [260, 117] on icon "Previous month" at bounding box center [262, 118] width 8 height 8
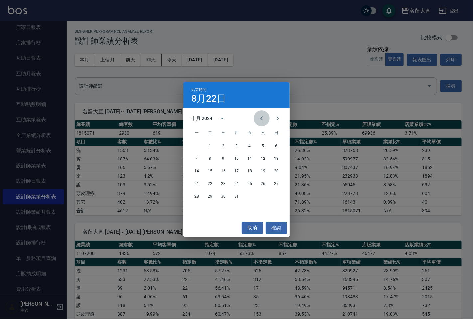
click at [260, 116] on icon "Previous month" at bounding box center [262, 118] width 8 height 8
click at [238, 182] on button "22" at bounding box center [237, 184] width 12 height 12
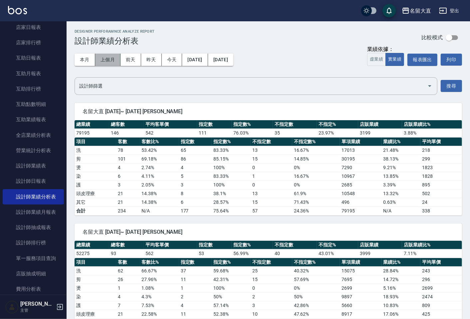
click at [114, 60] on button "上個月" at bounding box center [107, 60] width 25 height 12
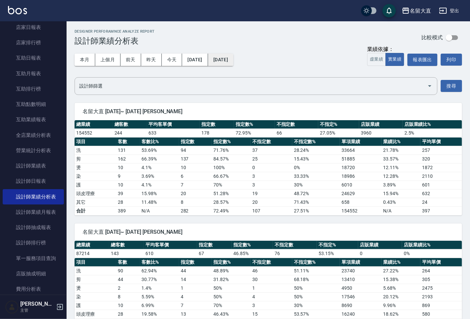
click at [233, 59] on button "[DATE]" at bounding box center [220, 60] width 25 height 12
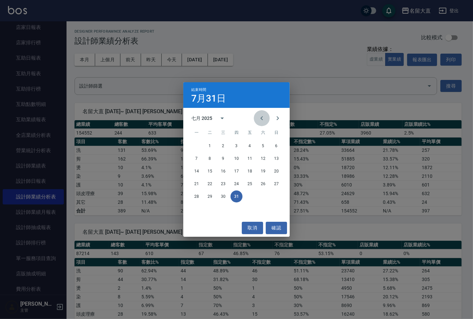
click at [261, 117] on icon "Previous month" at bounding box center [262, 118] width 8 height 8
click at [279, 183] on button "22" at bounding box center [277, 184] width 12 height 12
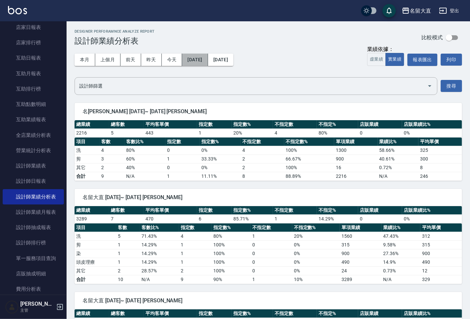
click at [201, 63] on button "2025/06/22" at bounding box center [195, 60] width 26 height 12
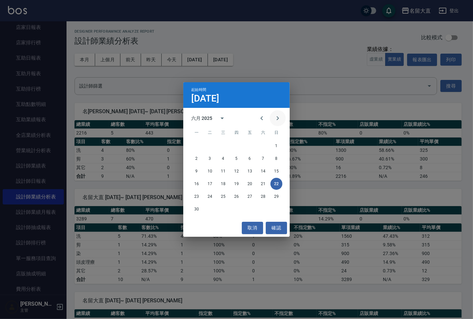
click at [278, 119] on icon "Next month" at bounding box center [278, 118] width 2 height 4
click at [212, 144] on button "1" at bounding box center [210, 146] width 12 height 12
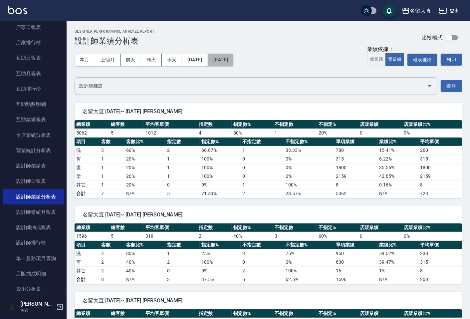
click at [233, 61] on button "[DATE]" at bounding box center [220, 60] width 25 height 12
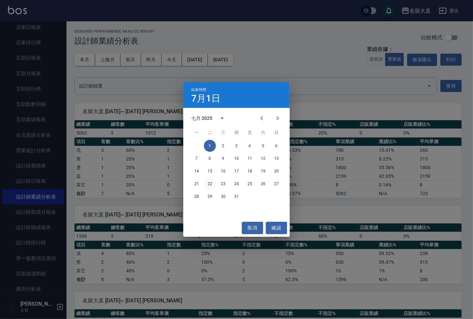
click at [210, 184] on button "22" at bounding box center [210, 184] width 12 height 12
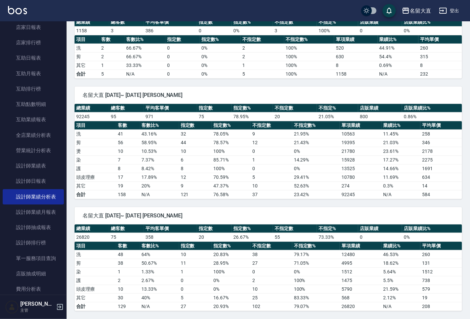
scroll to position [345, 0]
click at [44, 242] on link "設計師排行榜" at bounding box center [33, 242] width 61 height 15
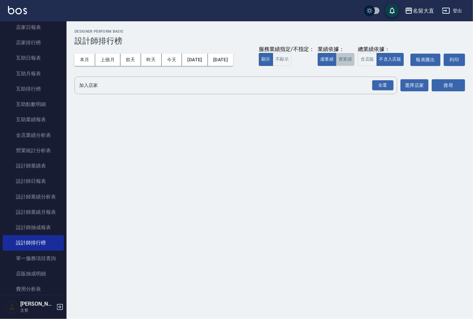
click at [352, 63] on button "實業績" at bounding box center [345, 59] width 19 height 13
click at [385, 88] on div "全選" at bounding box center [383, 85] width 21 height 10
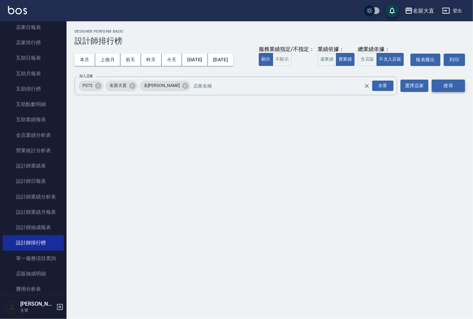
click at [447, 84] on button "搜尋" at bounding box center [448, 86] width 33 height 12
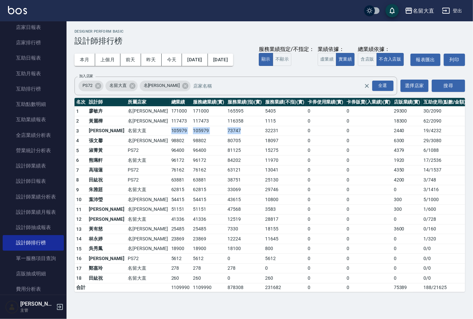
drag, startPoint x: 134, startPoint y: 130, endPoint x: 215, endPoint y: 130, distance: 81.2
click at [215, 130] on tr "3 郭忠翰 名留大直 105979 105979 73747 32231 0 0 2440 19 / 4232" at bounding box center [271, 131] width 393 height 10
click at [226, 130] on td "73747" at bounding box center [245, 131] width 38 height 10
drag, startPoint x: 135, startPoint y: 130, endPoint x: 228, endPoint y: 131, distance: 93.9
click at [228, 131] on tr "3 郭忠翰 名留大直 105979 105979 73747 32231 0 0 2440 19 / 4232" at bounding box center [271, 131] width 393 height 10
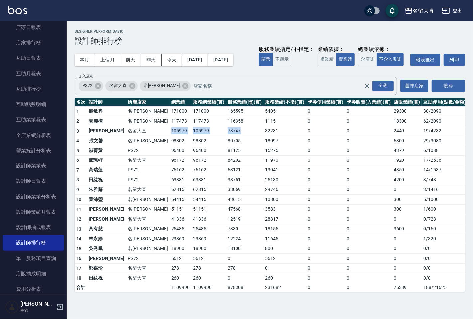
click at [170, 129] on td "105979" at bounding box center [181, 131] width 22 height 10
drag, startPoint x: 134, startPoint y: 130, endPoint x: 241, endPoint y: 128, distance: 107.2
click at [239, 134] on tr "3 郭忠翰 名留大直 105979 105979 73747 32231 0 0 2440 19 / 4232" at bounding box center [271, 131] width 393 height 10
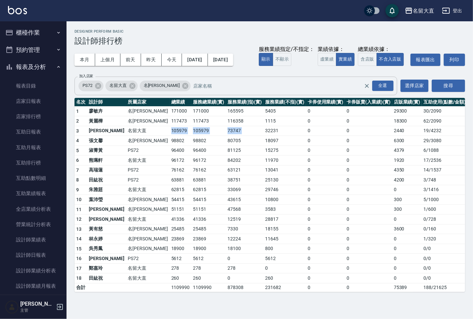
click at [222, 85] on input "加入店家" at bounding box center [284, 86] width 184 height 12
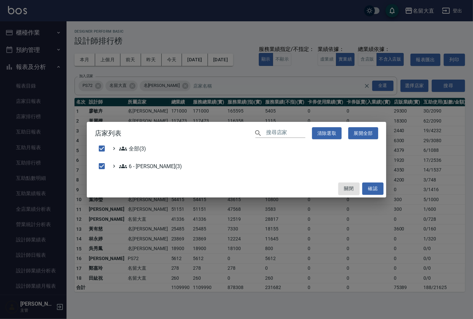
click at [218, 69] on div "店家列表 ​ 清除選取 展開全部 全部(3) 6 - 賴明男(3) 關閉 確認" at bounding box center [236, 159] width 473 height 319
checkbox input "false"
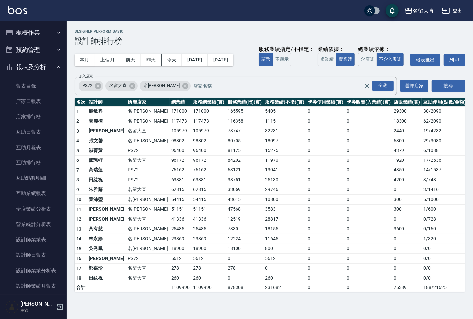
click at [27, 32] on button "櫃檯作業" at bounding box center [33, 32] width 61 height 17
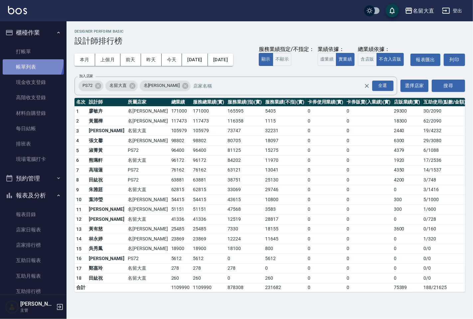
click at [27, 61] on link "帳單列表" at bounding box center [33, 66] width 61 height 15
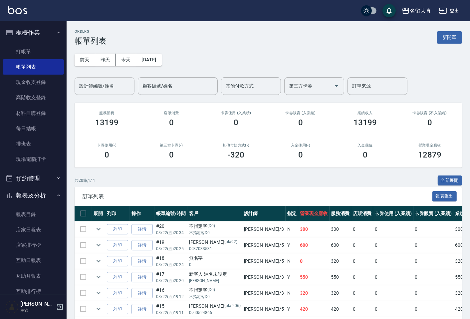
click at [109, 81] on input "設計師編號/姓名" at bounding box center [105, 86] width 54 height 12
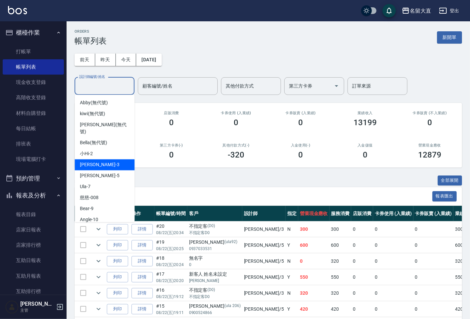
click at [98, 159] on div "[PERSON_NAME]3" at bounding box center [105, 164] width 60 height 11
type input "[PERSON_NAME]3"
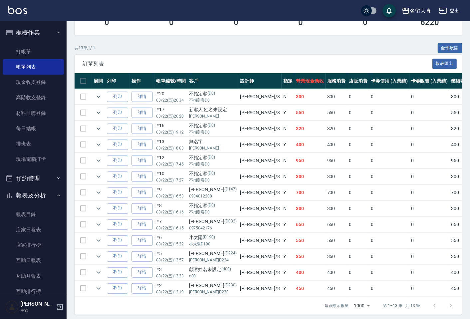
scroll to position [142, 0]
